Goal: Transaction & Acquisition: Purchase product/service

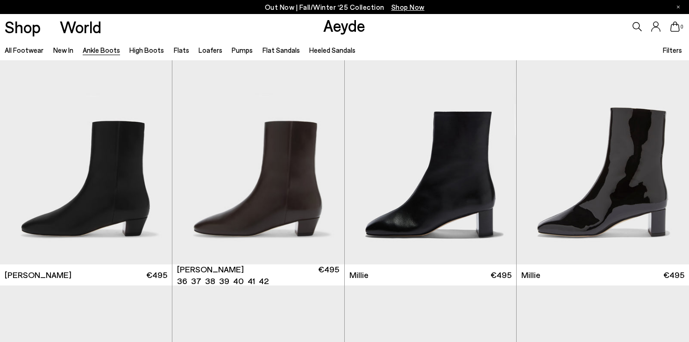
scroll to position [1678, 0]
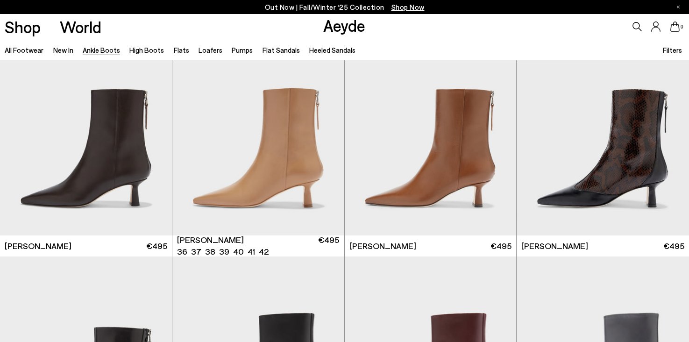
scroll to position [2178, 0]
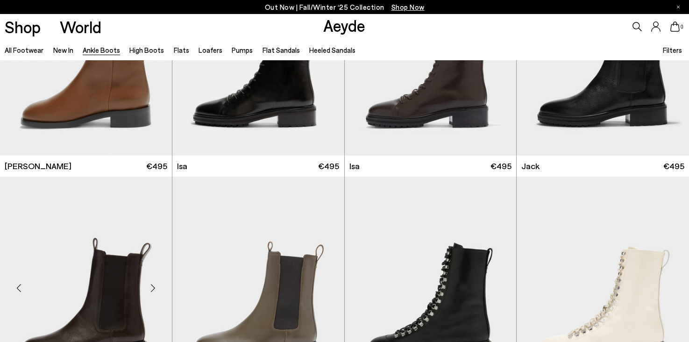
scroll to position [3750, 0]
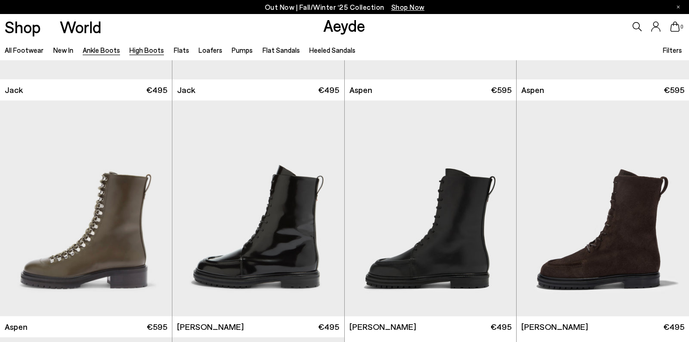
click at [147, 49] on link "High Boots" at bounding box center [146, 50] width 35 height 8
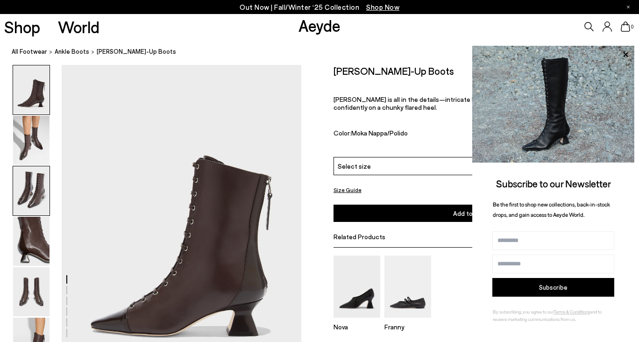
click at [38, 196] on img at bounding box center [31, 190] width 36 height 49
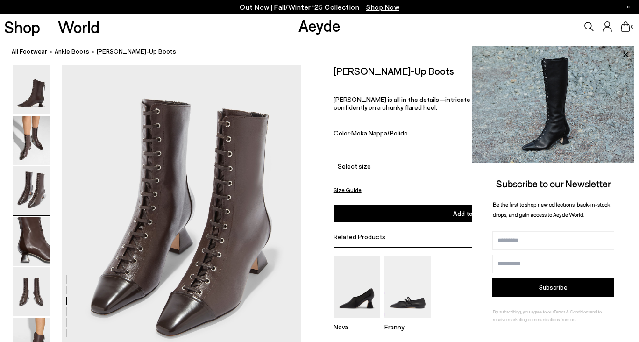
scroll to position [643, 0]
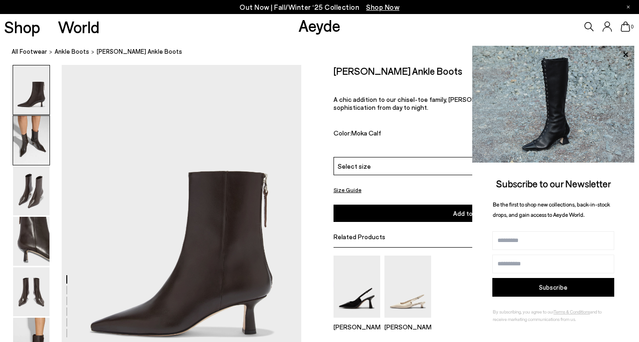
click at [42, 136] on img at bounding box center [31, 140] width 36 height 49
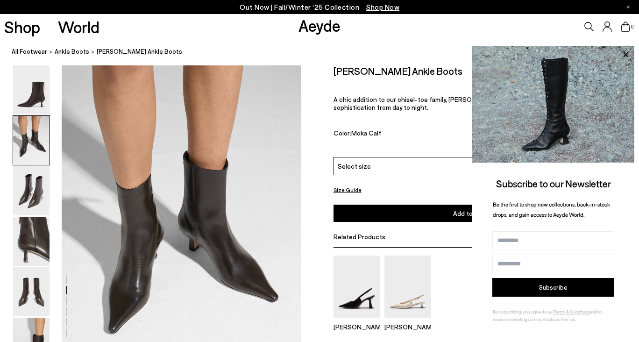
scroll to position [322, 0]
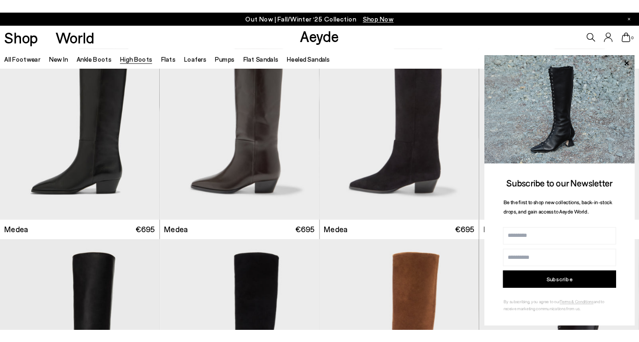
scroll to position [54, 0]
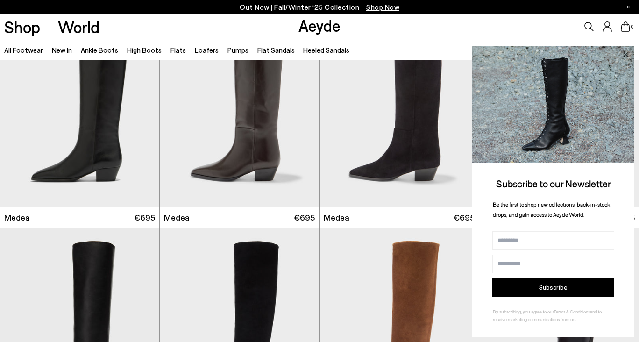
click at [625, 54] on icon at bounding box center [625, 54] width 5 height 5
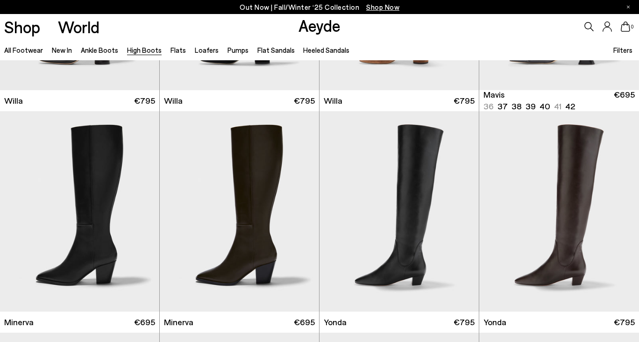
scroll to position [397, 0]
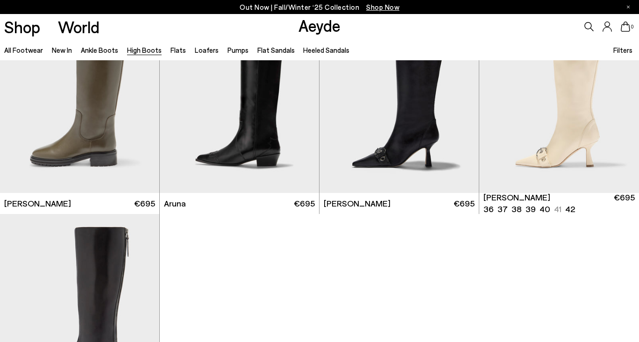
scroll to position [2060, 0]
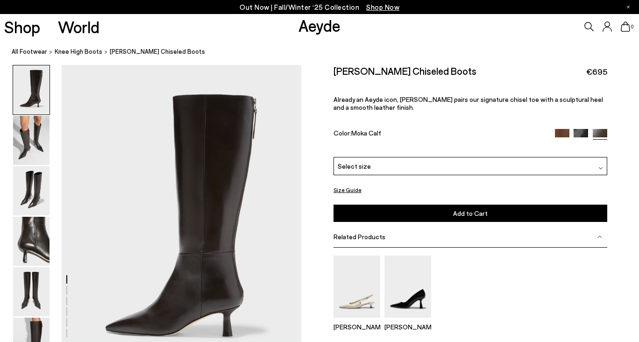
click at [565, 134] on img at bounding box center [562, 136] width 14 height 14
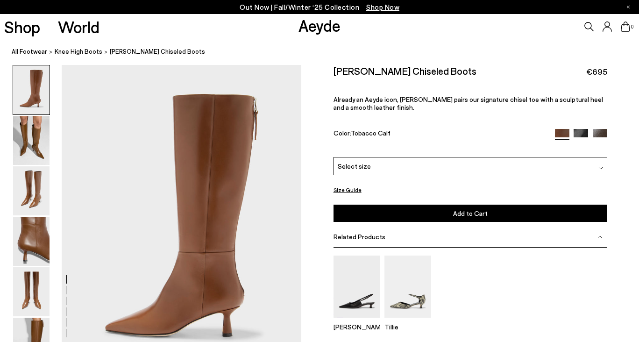
click at [596, 132] on img at bounding box center [600, 136] width 14 height 14
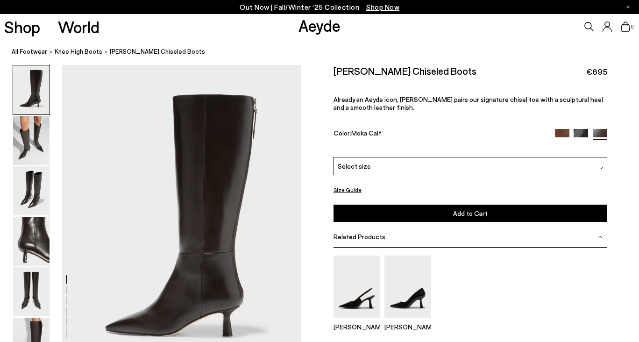
click at [37, 139] on img at bounding box center [31, 140] width 36 height 49
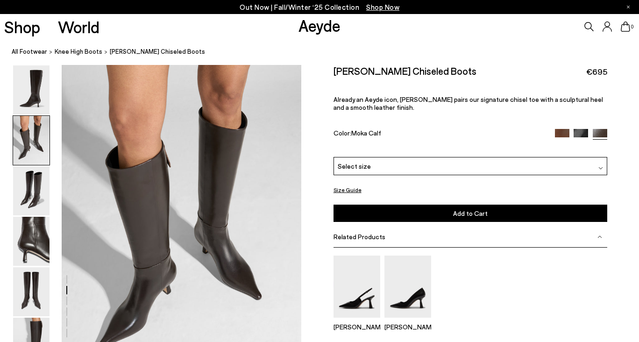
scroll to position [322, 0]
click at [37, 163] on img at bounding box center [31, 140] width 36 height 49
click at [37, 181] on img at bounding box center [31, 190] width 36 height 49
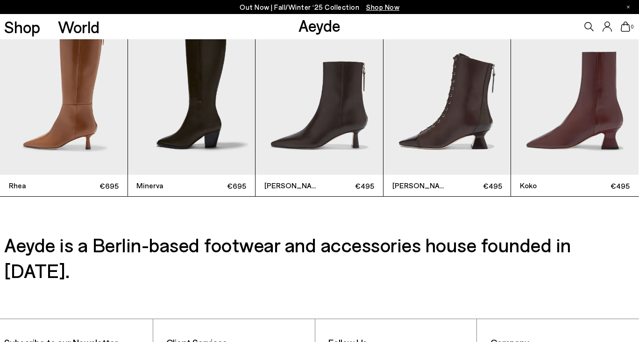
scroll to position [2707, 0]
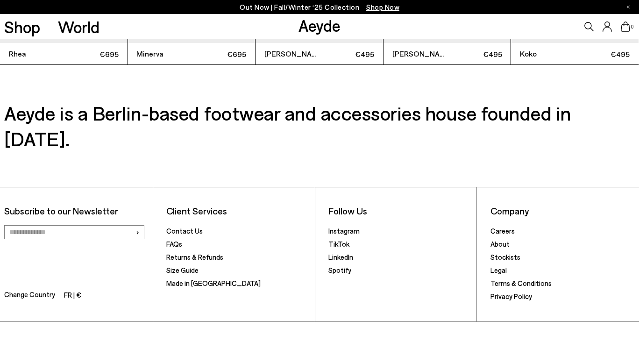
click at [74, 289] on li "FR | €" at bounding box center [72, 295] width 17 height 13
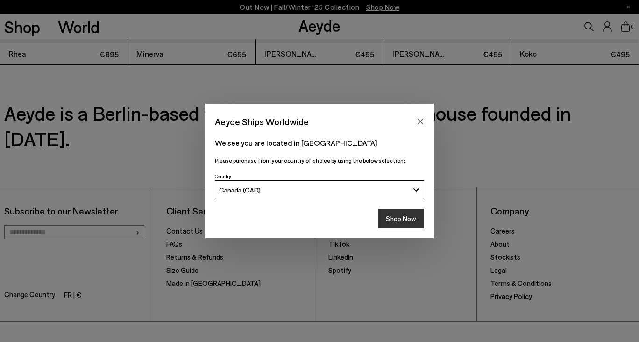
click at [406, 213] on button "Shop Now" at bounding box center [401, 219] width 46 height 20
